Goal: Task Accomplishment & Management: Use online tool/utility

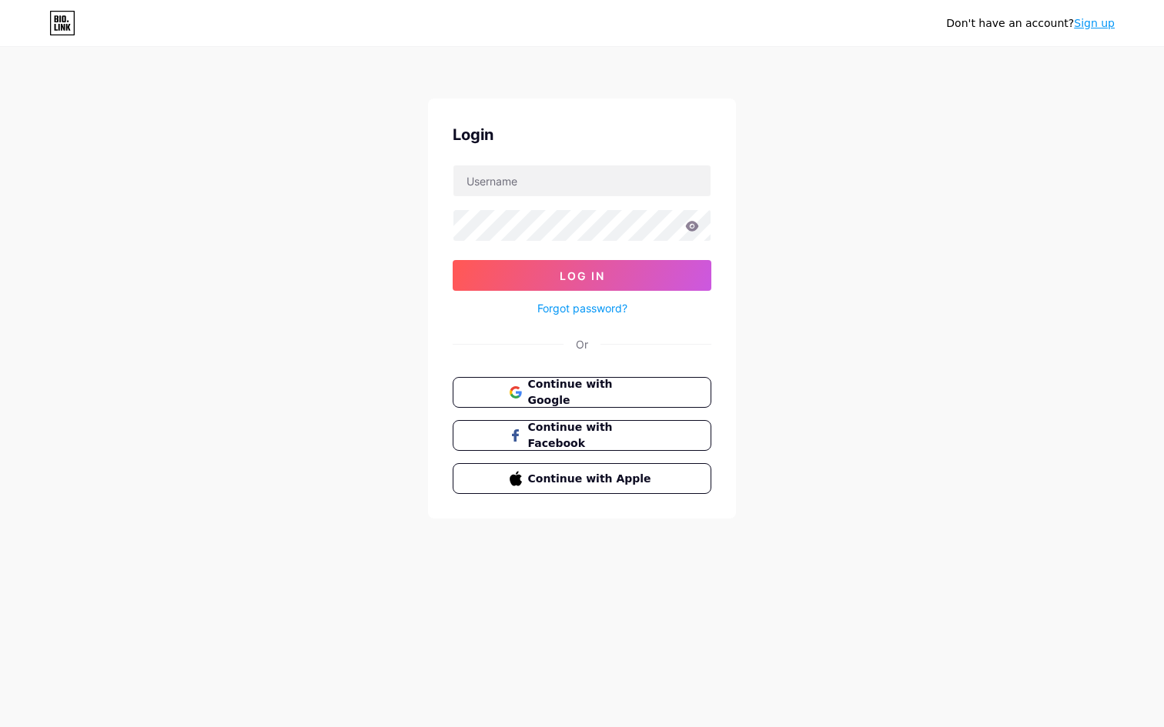
click at [520, 159] on div "Login Log In Forgot password? Or Continue with Google Continue with Facebook Co…" at bounding box center [582, 309] width 308 height 420
click at [516, 388] on icon at bounding box center [514, 388] width 10 height 5
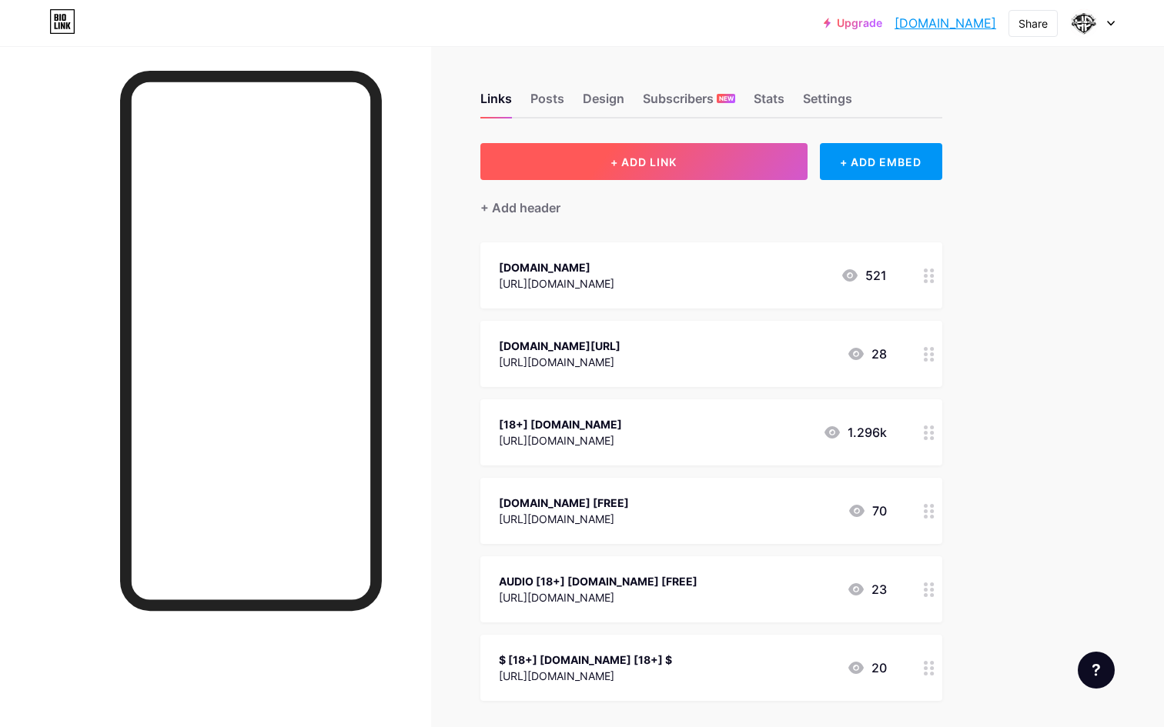
click at [647, 156] on span "+ ADD LINK" at bounding box center [643, 161] width 66 height 13
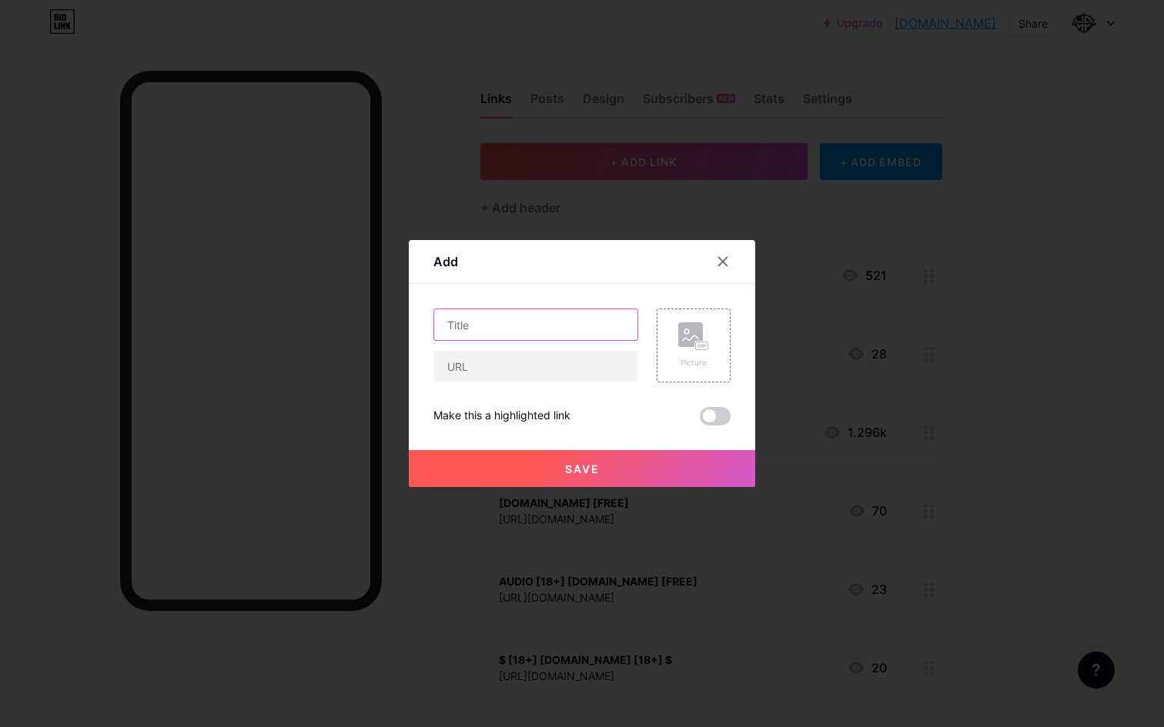
click at [482, 333] on input "text" at bounding box center [535, 324] width 203 height 31
click at [553, 320] on input "20.8 - BIOOKO-" at bounding box center [535, 324] width 203 height 31
paste input "St [DATE] 20:00"
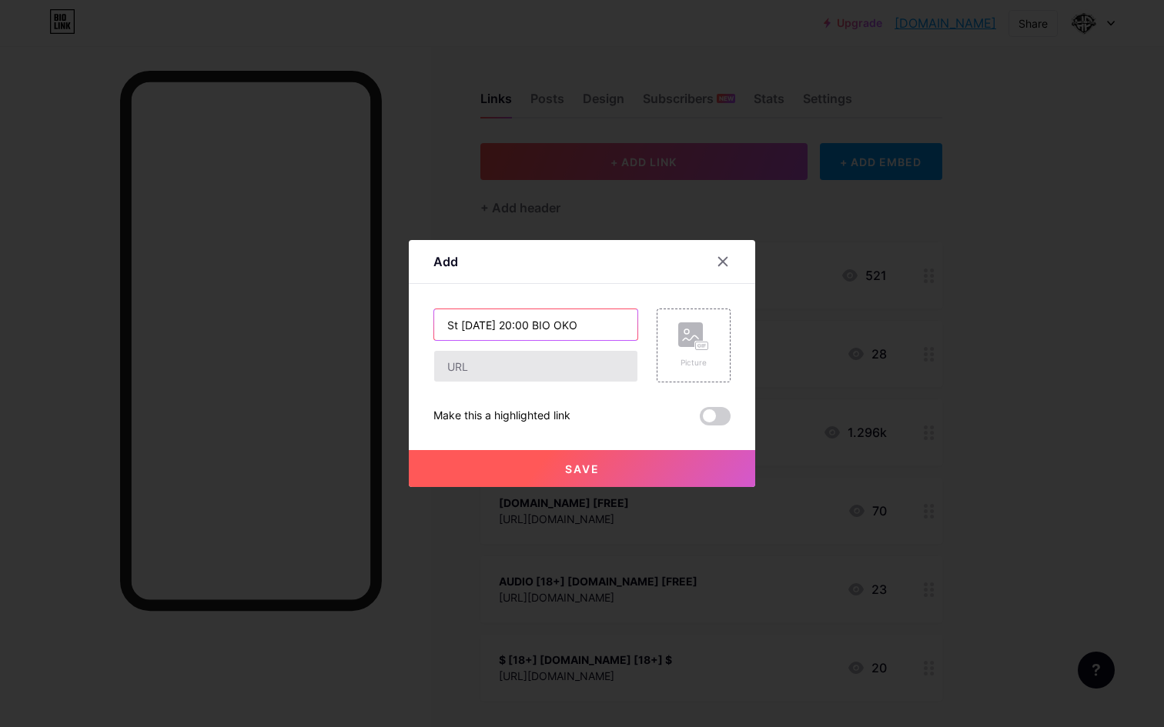
type input "St [DATE] 20:00 BIO OKO"
click at [491, 371] on input "text" at bounding box center [535, 366] width 203 height 31
paste input "[URL][DOMAIN_NAME]"
type input "[URL][DOMAIN_NAME]"
click at [560, 466] on button "Save" at bounding box center [582, 468] width 346 height 37
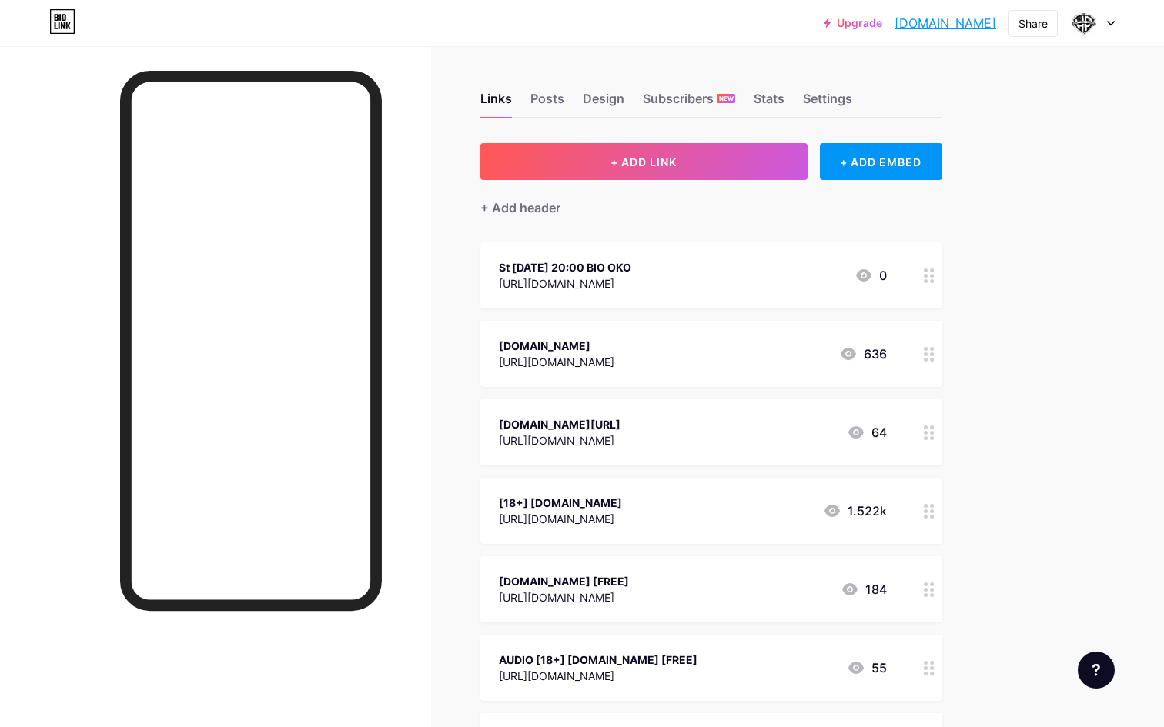
click at [957, 22] on link "[DOMAIN_NAME]" at bounding box center [946, 23] width 102 height 18
